Goal: Transaction & Acquisition: Purchase product/service

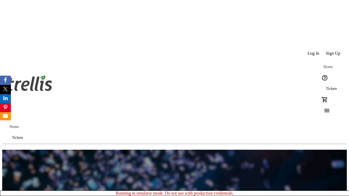
click at [333, 51] on span "Sign Up" at bounding box center [333, 53] width 14 height 5
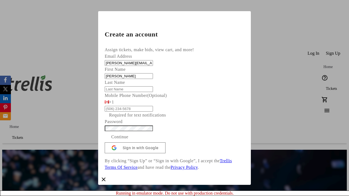
type input "[PERSON_NAME]"
type input "Rippin"
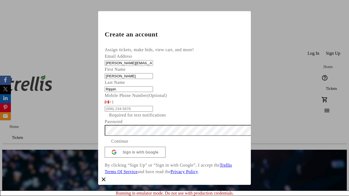
click at [128, 145] on span "Continue" at bounding box center [119, 141] width 17 height 7
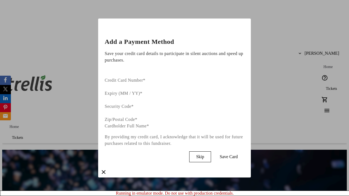
click at [204, 155] on span "Skip" at bounding box center [200, 157] width 8 height 5
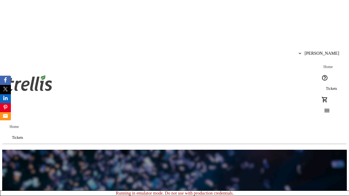
click at [326, 87] on span "Tickets" at bounding box center [331, 89] width 11 height 4
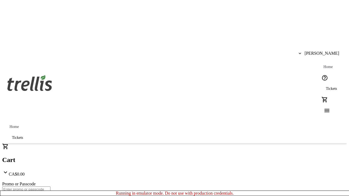
type input "1"
